Goal: Information Seeking & Learning: Learn about a topic

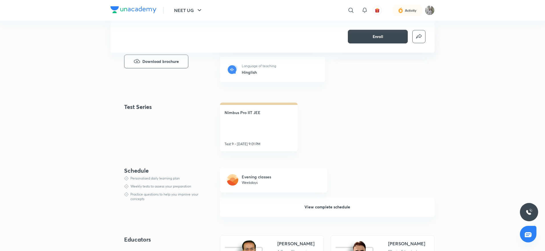
scroll to position [348, 0]
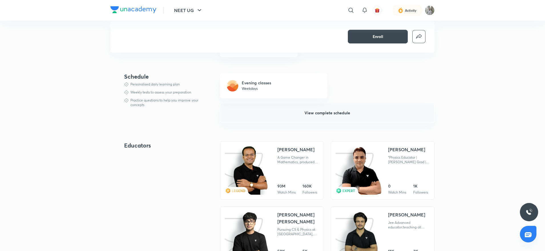
click at [305, 110] on span "View complete schedule" at bounding box center [327, 113] width 46 height 6
